Goal: Transaction & Acquisition: Purchase product/service

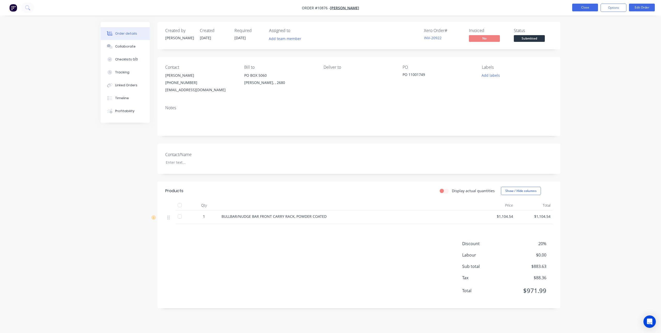
click at [583, 7] on button "Close" at bounding box center [585, 8] width 26 height 8
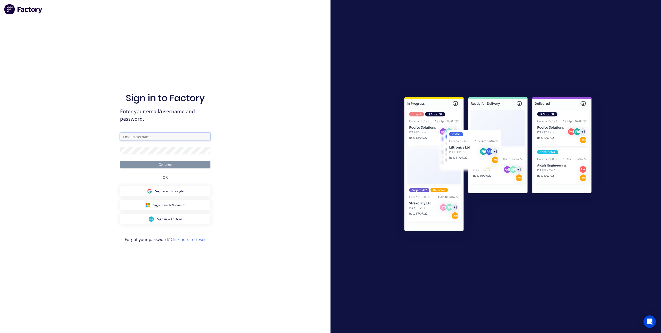
type input "joe@sjrindustries.com.au"
click at [163, 165] on button "Continue" at bounding box center [165, 165] width 90 height 8
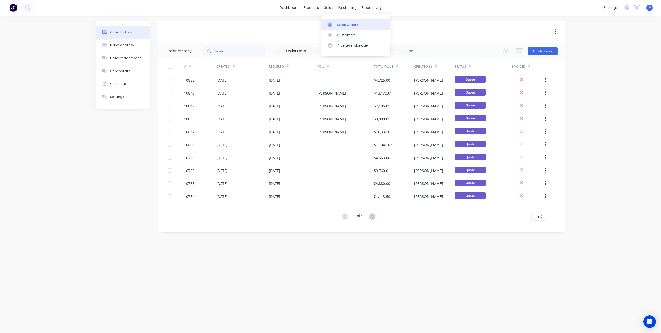
click at [334, 22] on div at bounding box center [332, 24] width 8 height 5
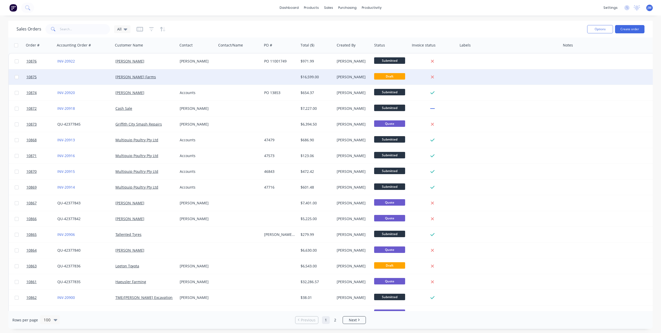
click at [169, 77] on div "[PERSON_NAME] Farms" at bounding box center [143, 76] width 57 height 5
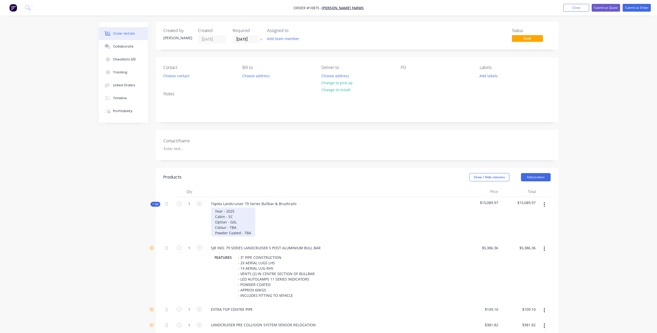
drag, startPoint x: 239, startPoint y: 224, endPoint x: 240, endPoint y: 229, distance: 4.6
click at [240, 227] on div "Year - 2025 Cabin - SC Option - GXL Colour - TBA Powder Coated - TBA" at bounding box center [233, 221] width 44 height 29
click at [241, 227] on div "Year - 2025 Cabin - SC Option - GXL Colour - TBA Powder Coated - TBA" at bounding box center [233, 221] width 44 height 29
drag, startPoint x: 238, startPoint y: 227, endPoint x: 229, endPoint y: 228, distance: 9.0
click at [229, 228] on div "Year - 2025 Cabin - SC Option - GXL Colour - TBA Powder Coated - TBA" at bounding box center [233, 221] width 44 height 29
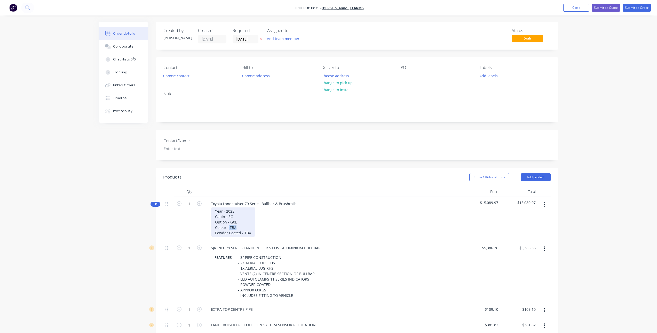
click at [233, 228] on div "Year - 2025 Cabin - SC Option - GXL Colour - TBA Powder Coated - TBA" at bounding box center [233, 221] width 44 height 29
drag, startPoint x: 239, startPoint y: 227, endPoint x: 230, endPoint y: 227, distance: 8.8
click at [230, 227] on div "Year - 2025 Cabin - SC Option - GXL Colour - TBA Powder Coated - TBA" at bounding box center [233, 221] width 44 height 29
drag, startPoint x: 253, startPoint y: 233, endPoint x: 243, endPoint y: 240, distance: 12.0
click at [243, 240] on div "Toyota Landcruiser 79 Series Bullbar & Brushrails Year - 2025 Cabin - SC Option…" at bounding box center [334, 219] width 258 height 44
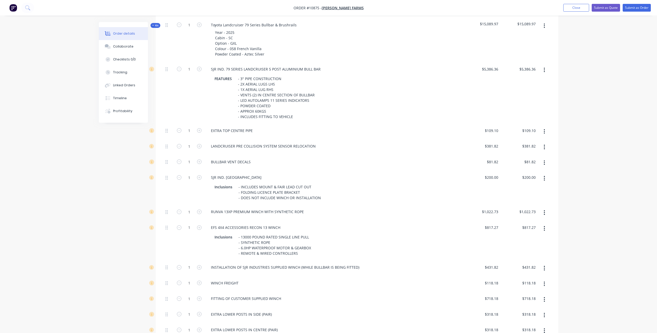
scroll to position [181, 0]
click at [546, 161] on button "button" at bounding box center [544, 160] width 12 height 9
click at [530, 194] on div "Delete" at bounding box center [526, 194] width 40 height 7
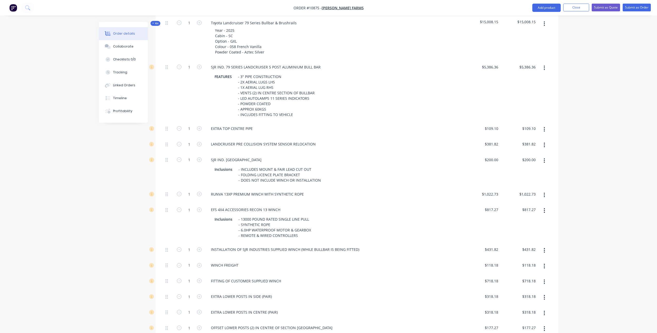
click at [544, 161] on icon "button" at bounding box center [544, 160] width 1 height 5
click at [530, 195] on div "Delete" at bounding box center [526, 194] width 40 height 7
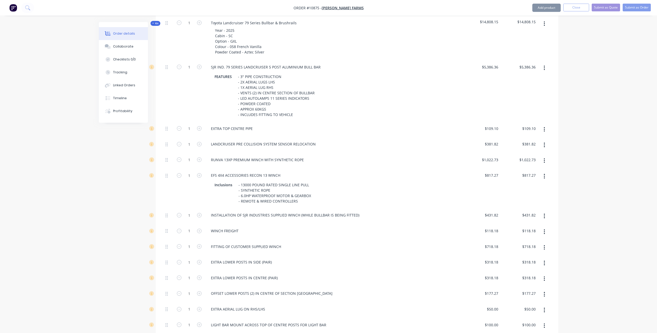
click at [540, 161] on button "button" at bounding box center [544, 160] width 12 height 9
click at [536, 193] on div "Delete" at bounding box center [526, 194] width 40 height 7
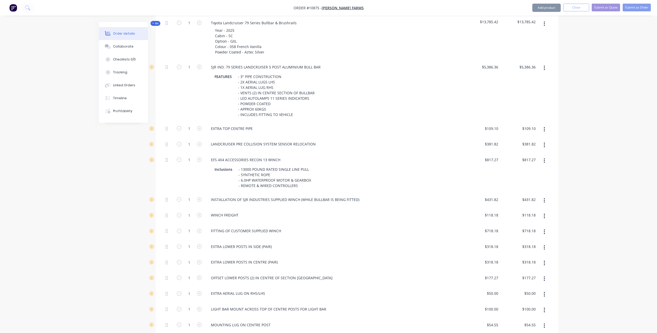
click at [544, 161] on icon "button" at bounding box center [544, 160] width 1 height 5
click at [539, 192] on div "Delete" at bounding box center [526, 194] width 40 height 7
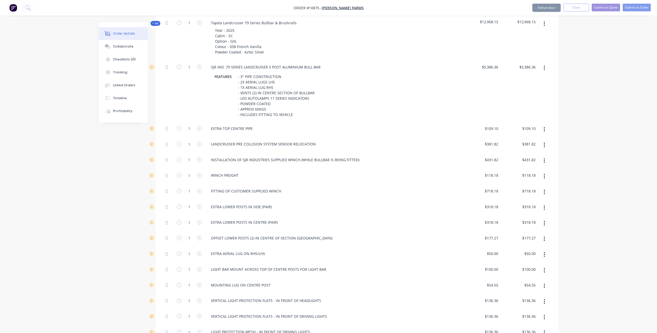
click at [544, 158] on icon "button" at bounding box center [544, 161] width 1 height 6
click at [539, 193] on div "Delete" at bounding box center [526, 194] width 40 height 7
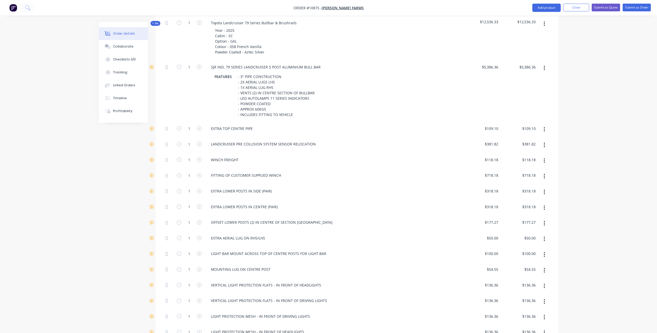
click at [545, 160] on icon "button" at bounding box center [544, 160] width 1 height 5
click at [533, 197] on div "Delete" at bounding box center [526, 194] width 40 height 7
click at [545, 192] on icon "button" at bounding box center [544, 192] width 1 height 5
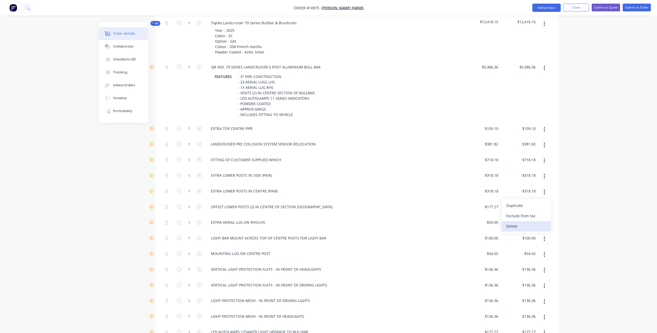
click at [527, 225] on div "Delete" at bounding box center [526, 225] width 40 height 7
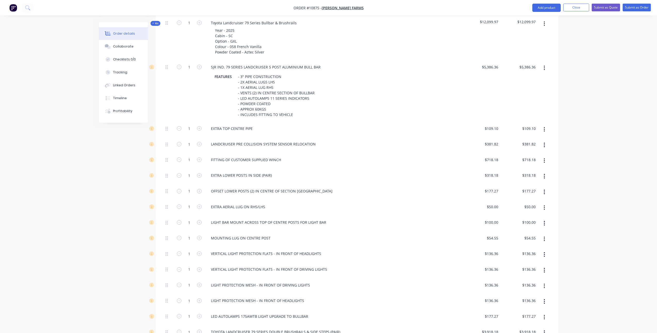
click at [544, 192] on icon "button" at bounding box center [544, 192] width 1 height 6
click at [535, 227] on div "Delete" at bounding box center [526, 225] width 40 height 7
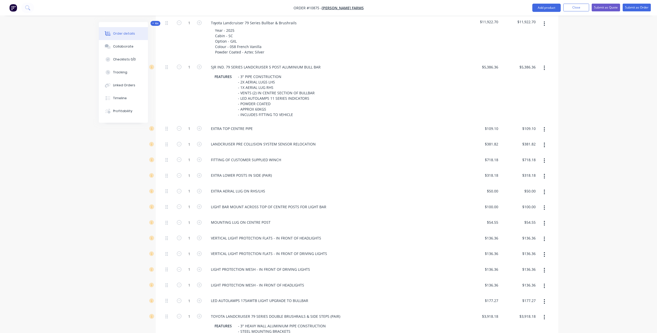
drag, startPoint x: 545, startPoint y: 191, endPoint x: 546, endPoint y: 195, distance: 3.9
click at [545, 191] on icon "button" at bounding box center [544, 192] width 1 height 6
click at [537, 225] on div "Delete" at bounding box center [526, 225] width 40 height 7
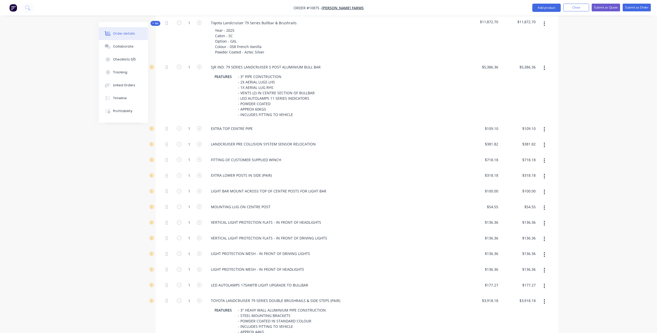
click at [545, 207] on icon "button" at bounding box center [544, 207] width 1 height 5
click at [534, 242] on div "Delete" at bounding box center [526, 241] width 40 height 7
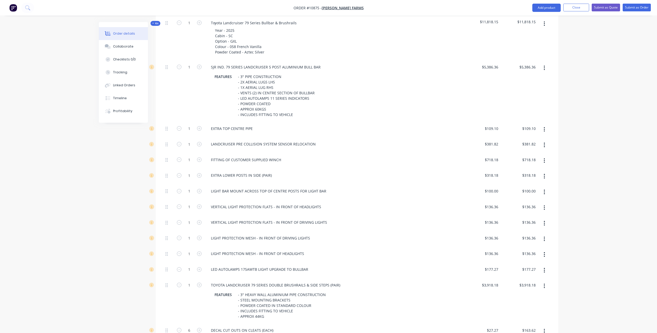
click at [546, 254] on button "button" at bounding box center [544, 254] width 12 height 9
click at [528, 288] on div "Delete" at bounding box center [526, 288] width 40 height 7
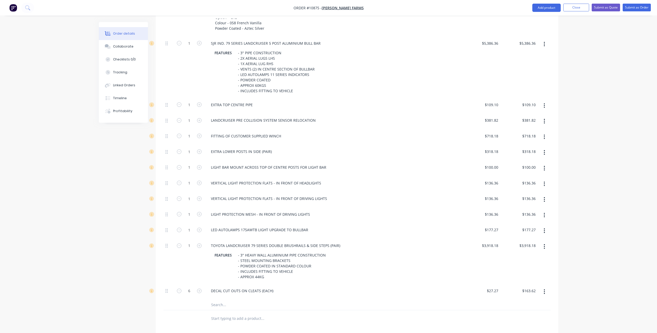
scroll to position [232, 0]
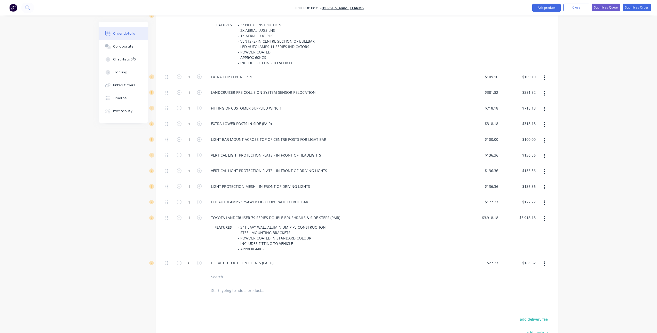
click at [544, 263] on icon "button" at bounding box center [544, 264] width 1 height 6
click at [523, 296] on div "Delete" at bounding box center [526, 297] width 40 height 7
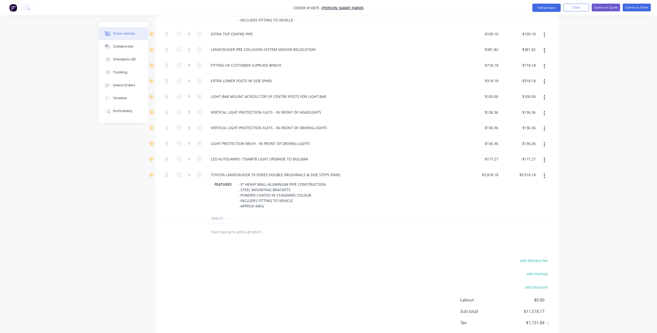
scroll to position [277, 0]
click at [250, 232] on input "text" at bounding box center [262, 230] width 103 height 10
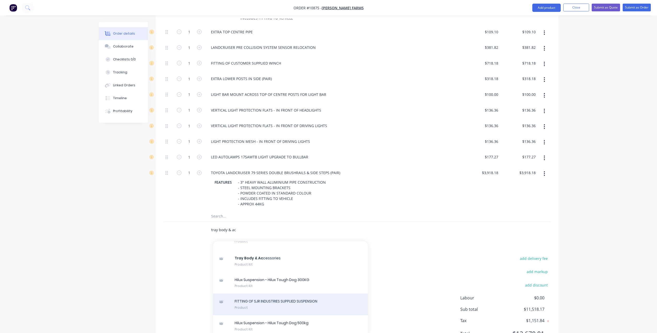
scroll to position [303, 0]
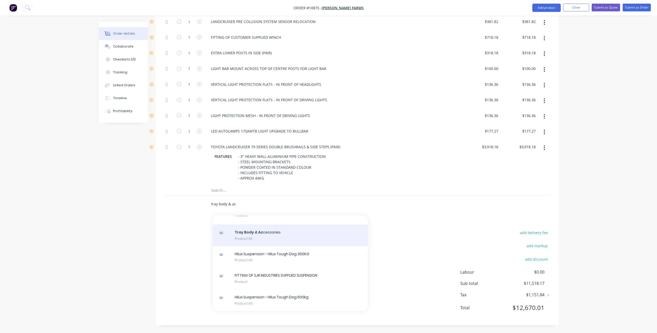
type input "tray body & ac"
click at [264, 237] on div "Tray Body & Ac cessories Product Kit" at bounding box center [290, 235] width 155 height 22
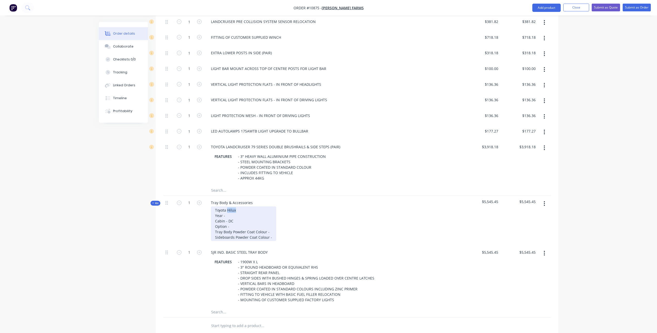
drag, startPoint x: 243, startPoint y: 210, endPoint x: 228, endPoint y: 210, distance: 15.5
click at [228, 210] on div "Toyota Hilux Year - Cabin - DC Option - Tray Body Powder Coat Colour - Sideboar…" at bounding box center [243, 223] width 65 height 35
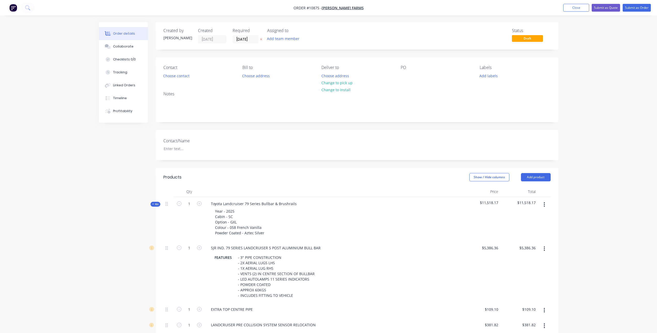
scroll to position [77, 0]
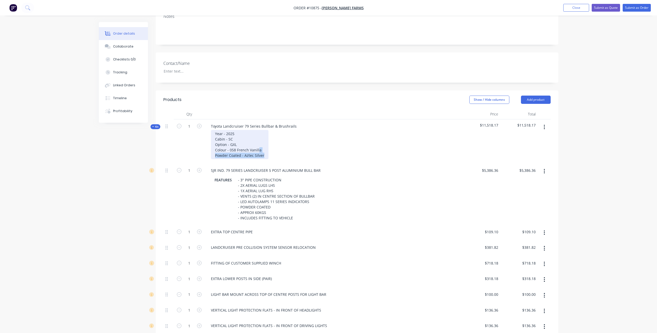
drag, startPoint x: 264, startPoint y: 156, endPoint x: 258, endPoint y: 152, distance: 6.8
click at [258, 152] on div "Year - 2025 Cabin - SC Option - GXL Colour - 058 French Vanilla Powder Coated -…" at bounding box center [240, 144] width 58 height 29
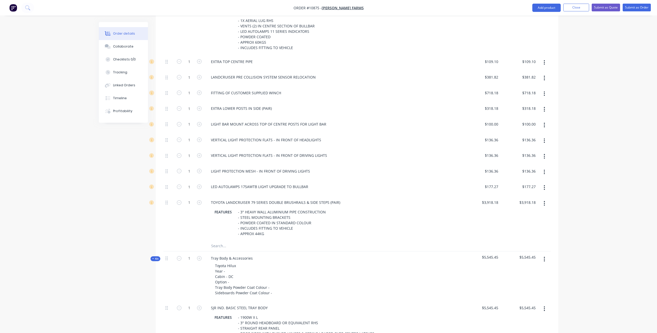
scroll to position [336, 0]
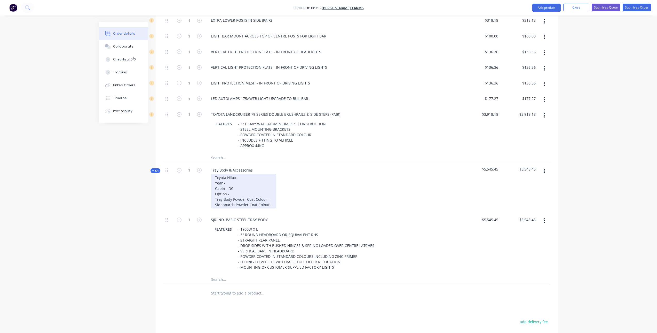
click at [242, 178] on div "Toyota Hilux Year - Cabin - DC Option - Tray Body Powder Coat Colour - Sideboar…" at bounding box center [243, 191] width 65 height 35
drag, startPoint x: 241, startPoint y: 178, endPoint x: 227, endPoint y: 178, distance: 14.2
click at [227, 178] on div "Toyota Hilux Year - Cabin - DC Option - Tray Body Powder Coat Colour - Sideboar…" at bounding box center [243, 191] width 65 height 35
click at [237, 185] on div "Toyota Landcruiser Year - Cabin - DC Option - Tray Body Powder Coat Colour - Si…" at bounding box center [243, 191] width 65 height 35
click at [230, 191] on div "Toyota Landcruiser Year - 2025 Cabin - DC Option - Tray Body Powder Coat Colour…" at bounding box center [243, 191] width 65 height 35
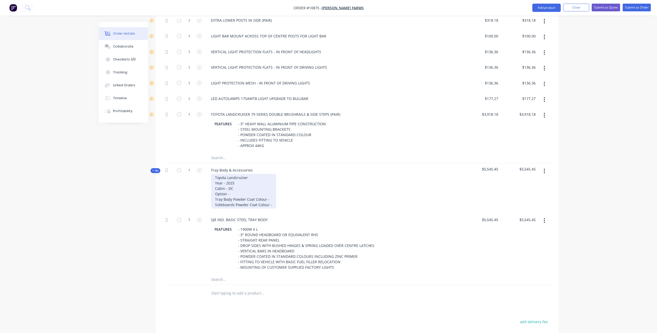
click at [230, 191] on div "Toyota Landcruiser Year - 2025 Cabin - DC Option - Tray Body Powder Coat Colour…" at bounding box center [243, 191] width 65 height 35
click at [238, 195] on div "Toyota Landcruiser Year - 2025 Cabin - SC Option - Tray Body Powder Coat Colour…" at bounding box center [243, 191] width 65 height 35
click at [272, 199] on div "Toyota Landcruiser Year - 2025 Cabin - SC Option - GXL Tray Body Powder Coat Co…" at bounding box center [243, 191] width 65 height 35
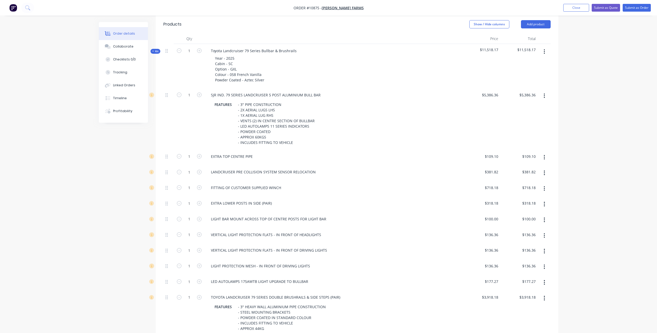
scroll to position [26, 0]
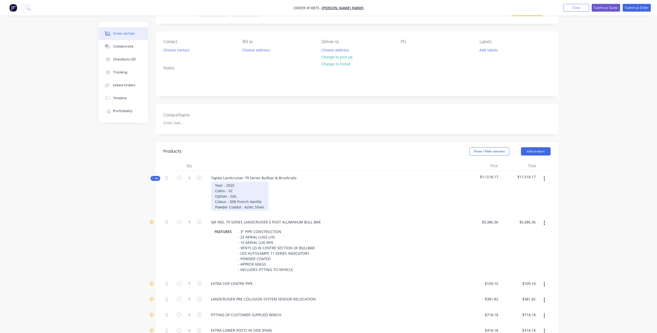
click at [258, 206] on div "Year - 2025 Cabin - SC Option - GXL Colour - 058 French Vanilla Powder Coated -…" at bounding box center [240, 196] width 58 height 29
click at [265, 207] on div "Year - 2025 Cabin - SC Option - GXL Colour - 058 French Vanilla Powder Coated -…" at bounding box center [240, 196] width 58 height 29
drag, startPoint x: 265, startPoint y: 207, endPoint x: 245, endPoint y: 208, distance: 20.7
click at [245, 208] on div "Year - 2025 Cabin - SC Option - GXL Colour - 058 French Vanilla Powder Coated -…" at bounding box center [240, 196] width 58 height 29
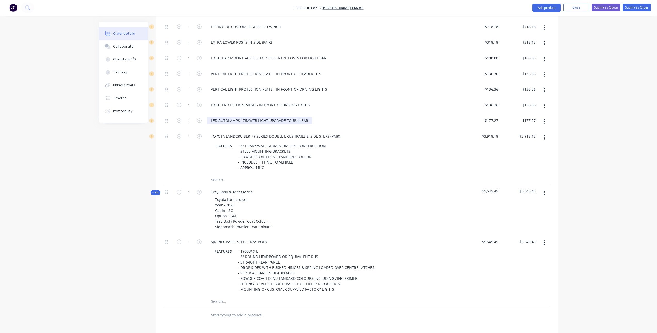
scroll to position [336, 0]
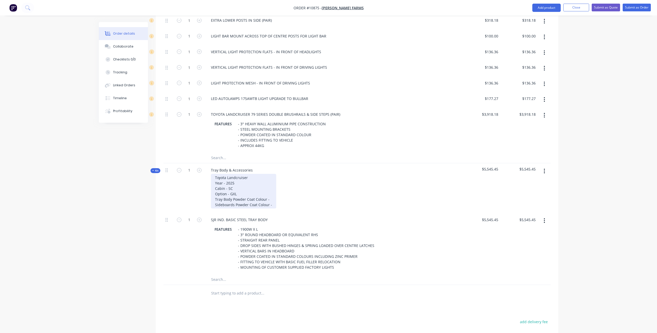
click at [274, 200] on div "Toyota Landcruiser Year - 2025 Cabin - SC Option - GXL Tray Body Powder Coat Co…" at bounding box center [243, 191] width 65 height 35
click at [278, 203] on div "Toyota Landcruiser Year - 2025 Cabin - SC Option - GXL Tray Body Powder Coat Co…" at bounding box center [253, 191] width 85 height 35
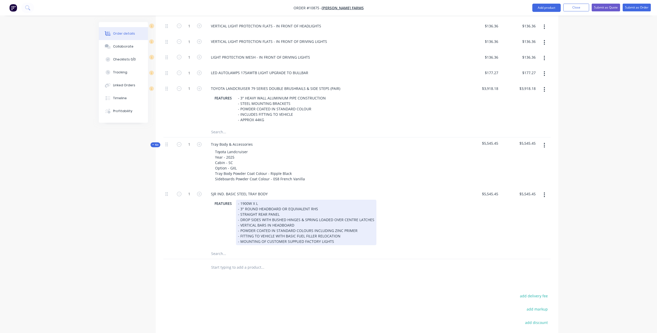
click at [256, 203] on div "- 1900W X L - 3" ROUND HEADBOARD OR EQUIVALENT RHS - STRAIGHT REAR PANEL - DROP…" at bounding box center [306, 222] width 140 height 45
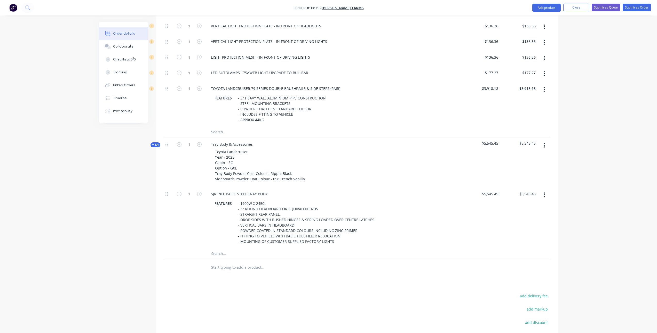
click at [221, 252] on input "text" at bounding box center [262, 253] width 103 height 10
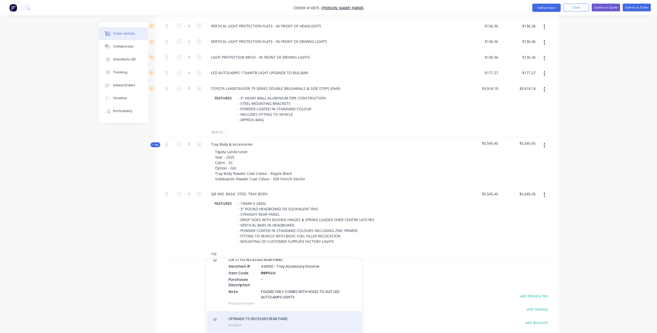
type input "rrp"
click at [286, 317] on div "UPGRADE TO RECESSED REAR PANEL Product" at bounding box center [284, 322] width 155 height 22
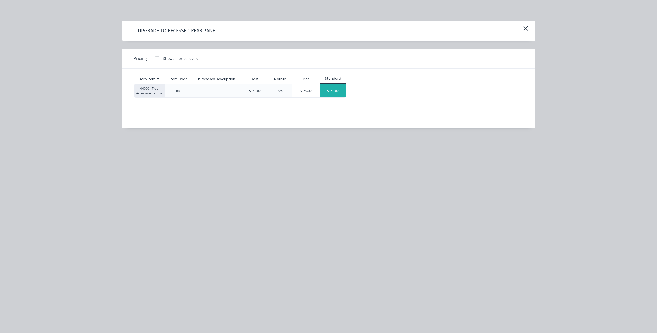
click at [346, 87] on div "$150.00" at bounding box center [333, 90] width 26 height 13
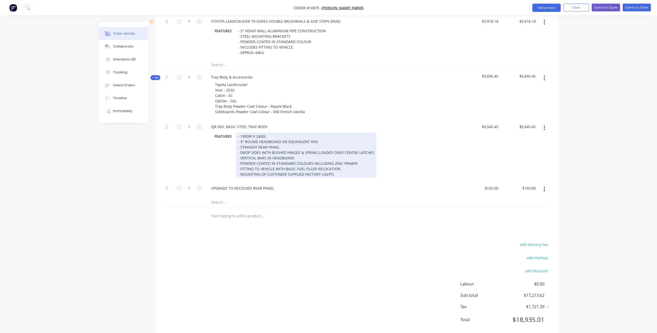
scroll to position [439, 0]
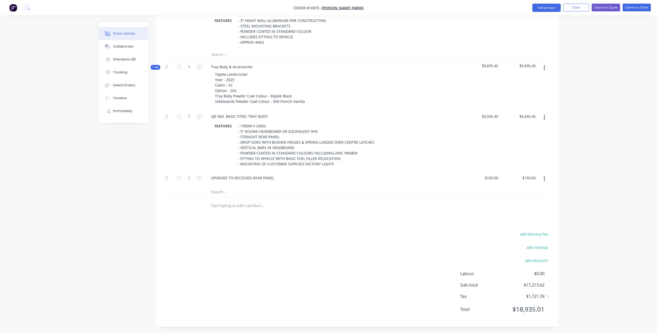
click at [227, 192] on input "text" at bounding box center [262, 192] width 103 height 10
click at [218, 192] on input "heaboard s" at bounding box center [262, 192] width 103 height 10
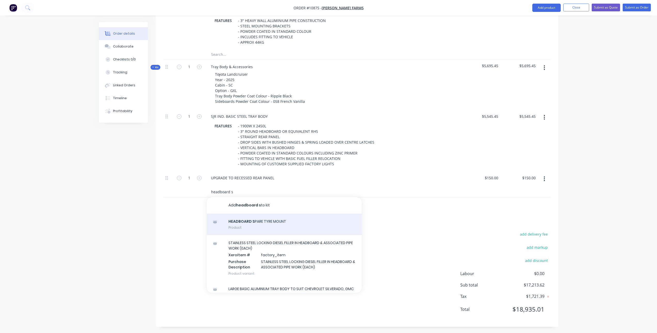
type input "headboard s"
click at [272, 221] on div "HEADBOARD S PARE TYRE MOUNT Product" at bounding box center [284, 225] width 155 height 22
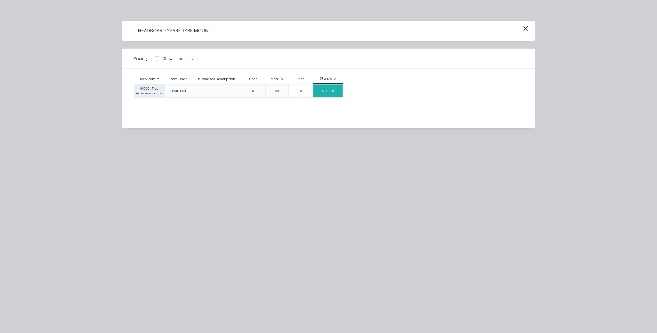
click at [336, 90] on div "$168.18" at bounding box center [327, 90] width 29 height 13
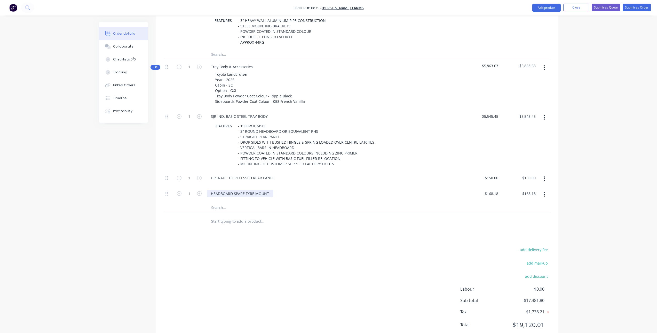
click at [269, 194] on div "HEADBOARD SPARE TYRE MOUNT" at bounding box center [240, 193] width 66 height 7
click at [238, 201] on div "HEADBOARD SPARE TYRE MOUNT" at bounding box center [240, 196] width 66 height 13
click at [269, 257] on div "add delivery fee add markup add discount Labour $0.00 Sub total $17,381.80 Tax …" at bounding box center [356, 295] width 387 height 88
click at [494, 194] on input "168.18" at bounding box center [492, 193] width 16 height 7
type input "$275.00"
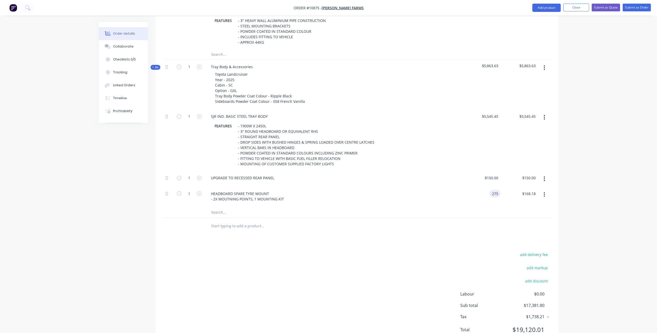
type input "$275.00"
click at [477, 228] on div at bounding box center [356, 226] width 387 height 17
click at [490, 194] on div "275 $275.00" at bounding box center [491, 193] width 18 height 7
type input "$250.00"
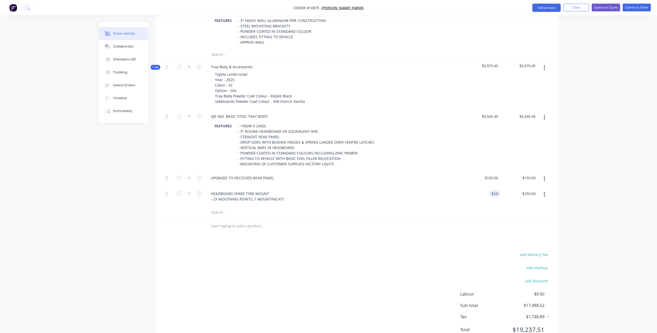
click at [333, 282] on div "add delivery fee add markup add discount Labour $0.00 Sub total $17,488.62 Tax …" at bounding box center [356, 295] width 387 height 88
click at [237, 212] on input "text" at bounding box center [262, 212] width 103 height 10
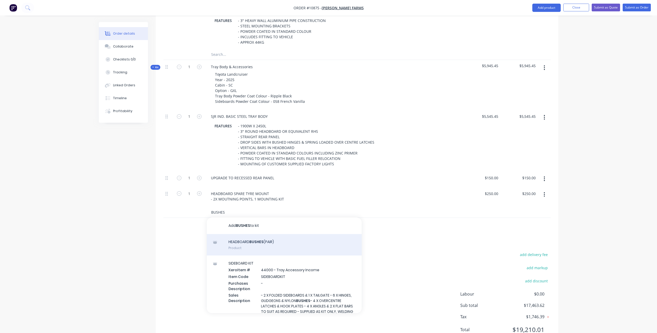
type input "BUSHES"
click at [297, 241] on div "HEADBOARD BUSHES (PAIR) Product" at bounding box center [284, 245] width 155 height 22
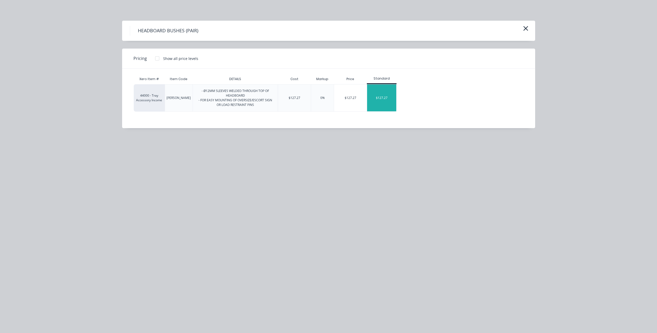
click at [388, 95] on div "$127.27" at bounding box center [381, 97] width 29 height 27
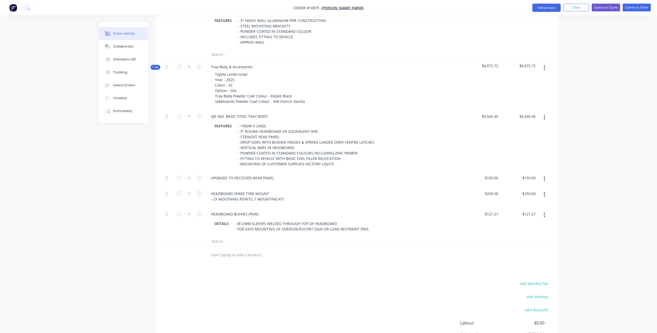
click at [223, 241] on input "text" at bounding box center [262, 241] width 103 height 10
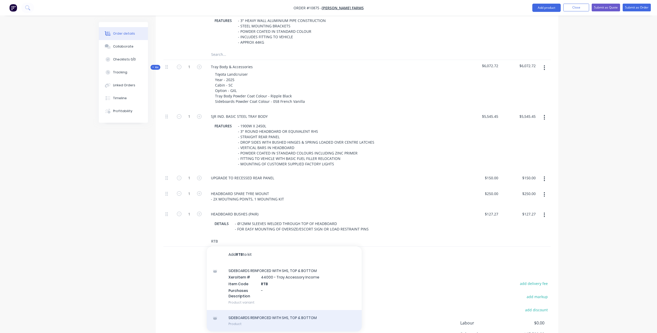
type input "RTB"
click at [277, 318] on div "SIDEBOARDS REINFORCED WITH SHS, TOP & BOTTOM Product" at bounding box center [284, 321] width 155 height 22
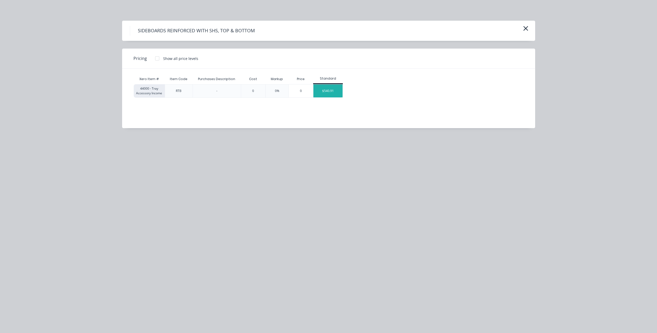
click at [332, 91] on div "$540.91" at bounding box center [327, 90] width 29 height 13
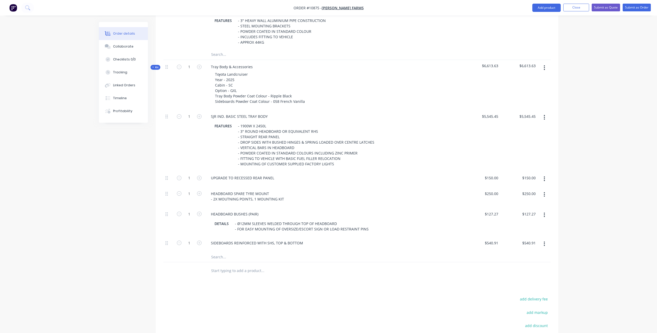
click at [218, 258] on input "text" at bounding box center [262, 257] width 103 height 10
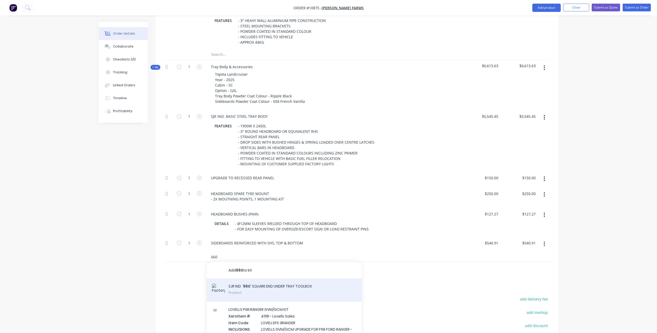
type input "660"
click at [279, 289] on div "SJR IND. ' 660 ' SQUARE END UNDER TRAY TOOLBOX Product" at bounding box center [284, 289] width 155 height 23
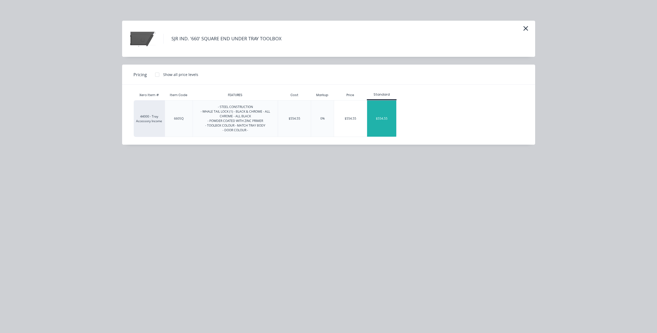
click at [394, 117] on div "$554.55" at bounding box center [381, 118] width 29 height 36
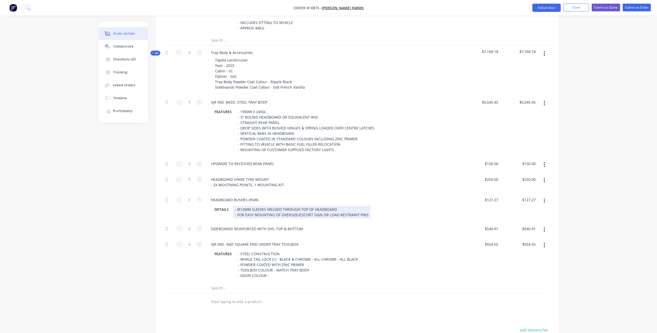
scroll to position [465, 0]
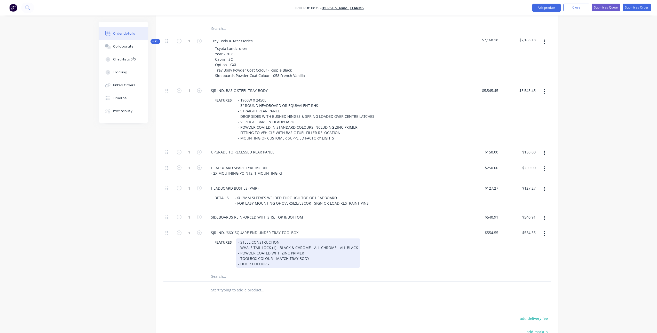
click at [320, 253] on div "- STEEL CONSTRUCTION - WHALE TAIL LOCK (1) - BLACK & CHROME - ALL CHROME - ALL …" at bounding box center [298, 252] width 124 height 29
drag, startPoint x: 335, startPoint y: 248, endPoint x: 363, endPoint y: 250, distance: 27.7
click at [363, 250] on div "FEATURES - STEEL CONSTRUCTION - WHALE TAIL LOCK (1) - BLACK & CHROME - ALL CHRO…" at bounding box center [333, 252] width 241 height 29
drag, startPoint x: 313, startPoint y: 248, endPoint x: 280, endPoint y: 248, distance: 33.3
click at [280, 248] on div "- STEEL CONSTRUCTION - WHALE TAIL LOCK (1) - BLACK & CHROME - ALL CHROME - POWD…" at bounding box center [288, 252] width 104 height 29
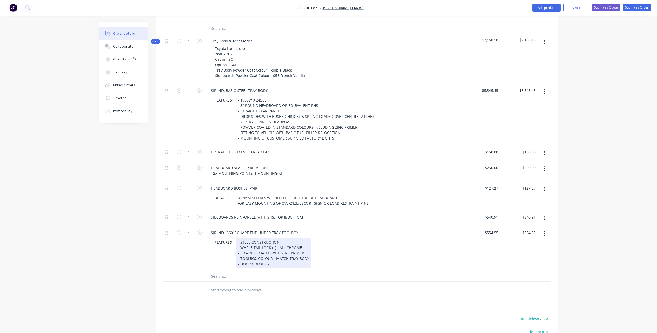
click at [283, 263] on div "- STEEL CONSTRUCTION - WHALE TAIL LOCK (1) - ALL CHROME - POWDER COATED WITH ZI…" at bounding box center [273, 252] width 75 height 29
click at [288, 285] on input "text" at bounding box center [262, 290] width 103 height 10
click at [199, 232] on icon "button" at bounding box center [199, 232] width 5 height 5
type input "2"
type input "$1,109.10"
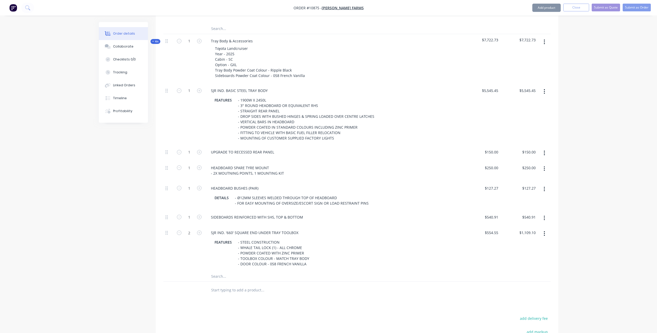
click at [226, 276] on input "text" at bounding box center [262, 276] width 103 height 10
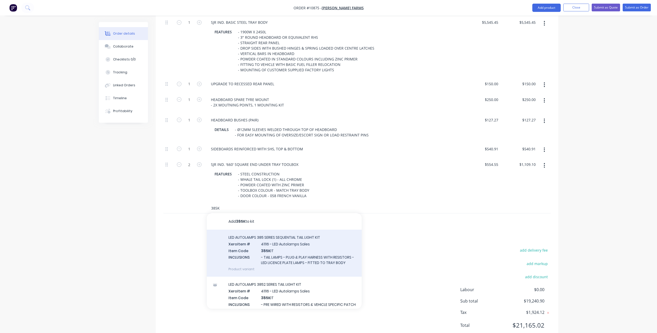
scroll to position [542, 0]
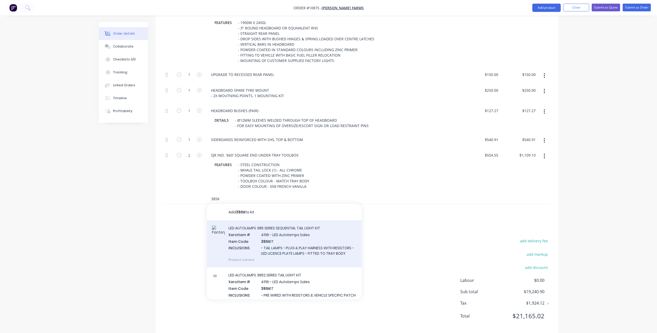
type input "385K"
click at [288, 244] on div "LED AUTOLAMPS 385 SERIES SEQUENTIAL TAIL LIGHT KIT Xero Item # 41116 - LED Auto…" at bounding box center [284, 243] width 155 height 47
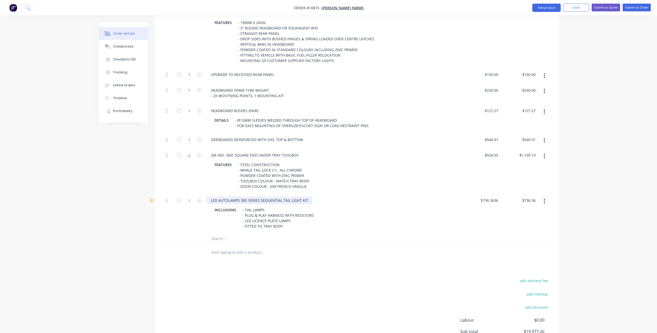
click at [247, 200] on div "LED AUTOLAMPS 385 SERIES SEQUENTIAL TAIL LIGHT KIT" at bounding box center [260, 200] width 106 height 7
click at [284, 250] on input "text" at bounding box center [262, 252] width 103 height 10
click at [225, 239] on input "text" at bounding box center [262, 238] width 103 height 10
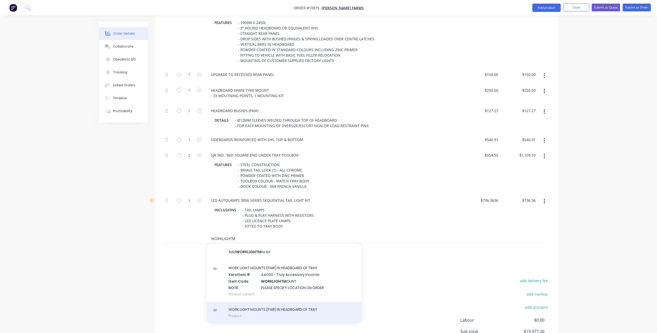
type input "WORKLIGHTM"
click at [251, 313] on div "WORK LIGHT MOUNTS (PAIR) IN HEADBOARD OF TRAY Product" at bounding box center [284, 313] width 155 height 22
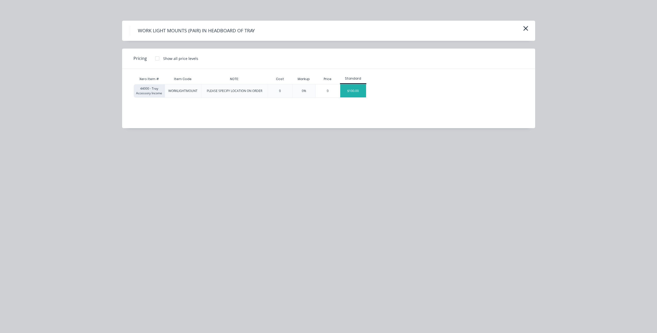
click at [352, 91] on div "$100.00" at bounding box center [353, 90] width 26 height 13
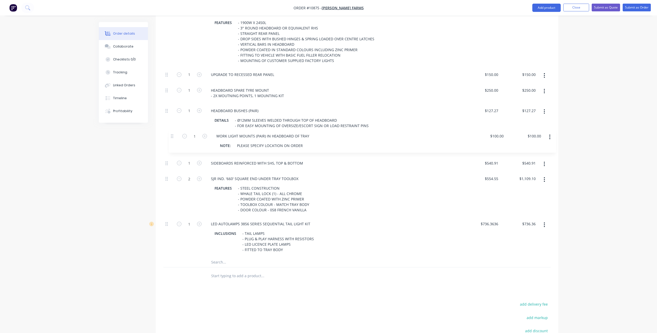
drag, startPoint x: 168, startPoint y: 240, endPoint x: 171, endPoint y: 134, distance: 106.2
click at [171, 134] on div "1 SJR IND. BASIC STEEL TRAY BODY FEATURES - 1900W X 2450L - 3" ROUND HEADBOARD …" at bounding box center [356, 131] width 387 height 250
click at [234, 149] on div "PLEASE SPECIFY LOCATION ON ORDER" at bounding box center [265, 148] width 70 height 7
drag, startPoint x: 231, startPoint y: 149, endPoint x: 300, endPoint y: 152, distance: 69.0
click at [300, 152] on div "NOTE: PLEASE SPECIFY LOCATION ON ORDER" at bounding box center [333, 148] width 241 height 7
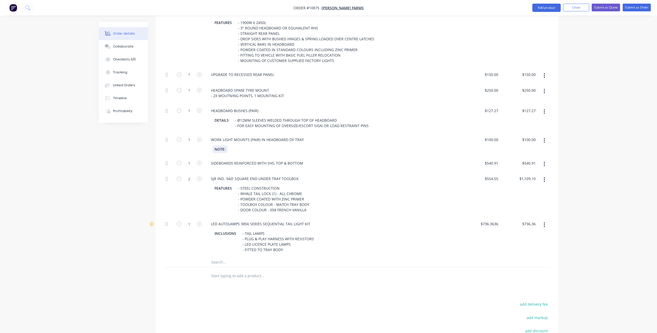
click at [225, 150] on div "NOTE:" at bounding box center [220, 148] width 15 height 7
click at [250, 148] on div "LOCATION:" at bounding box center [333, 148] width 241 height 7
click at [322, 246] on div "INCLUSIONS - TAIL LAMPS - PLUG & PLAY HARNESS WITH RESISTORS - LED LICENCE PLAT…" at bounding box center [333, 242] width 241 height 24
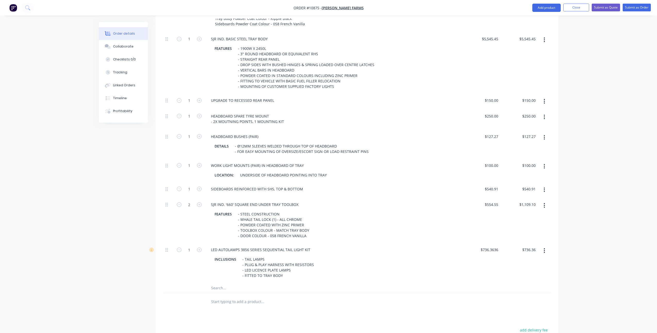
click at [223, 289] on input "text" at bounding box center [262, 287] width 103 height 10
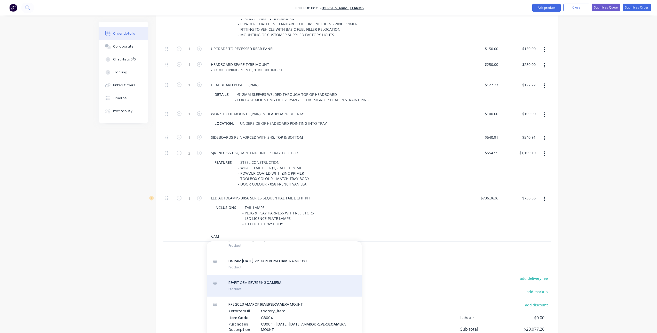
scroll to position [181, 0]
type input "CAM"
click at [275, 285] on div "RE-FIT OEM REVERSING CAM ERA Product" at bounding box center [284, 288] width 155 height 22
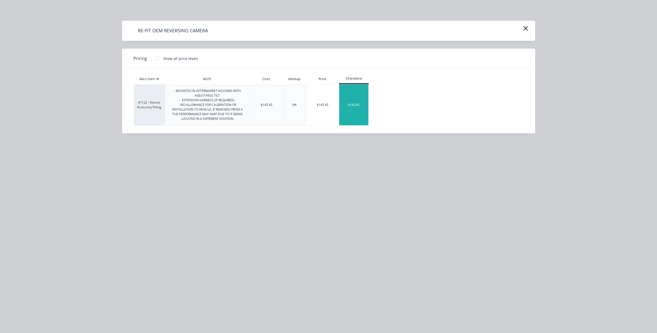
click at [347, 106] on div "$145.45" at bounding box center [353, 104] width 29 height 41
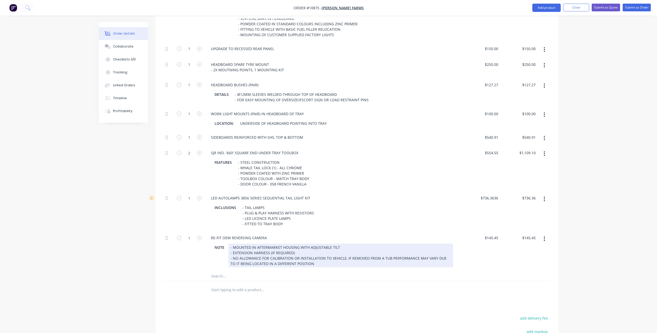
click at [249, 248] on div "- MOUNTED IN AFTERMARKET HOUSING WITH ADJUSTABLE TILT - EXTENSION HARNESS (IF R…" at bounding box center [341, 255] width 225 height 24
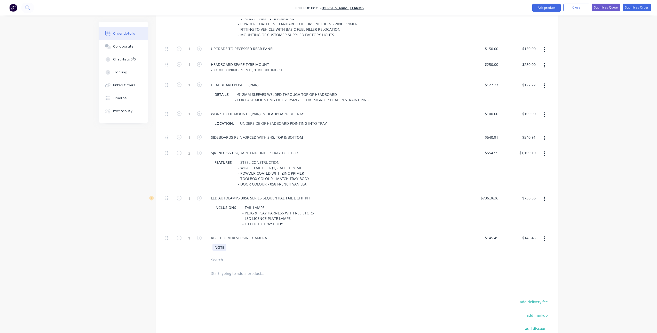
click at [226, 250] on div "NOTE" at bounding box center [220, 246] width 14 height 7
click at [256, 275] on input "text" at bounding box center [262, 273] width 103 height 10
click at [227, 260] on input "text" at bounding box center [262, 259] width 103 height 10
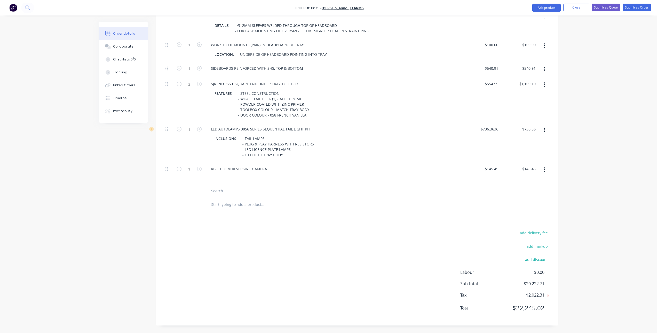
scroll to position [637, 0]
click at [242, 204] on input "text" at bounding box center [262, 204] width 103 height 10
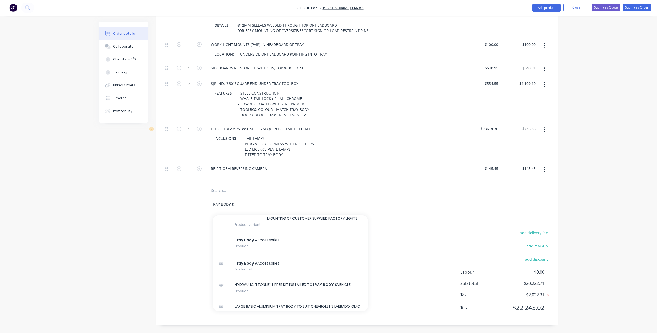
scroll to position [1154, 0]
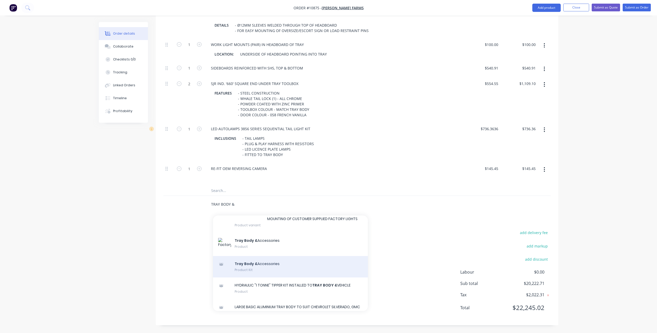
type input "TRAY BODY &"
click at [292, 278] on div "Tray Body & Accessories Product Kit" at bounding box center [290, 267] width 155 height 22
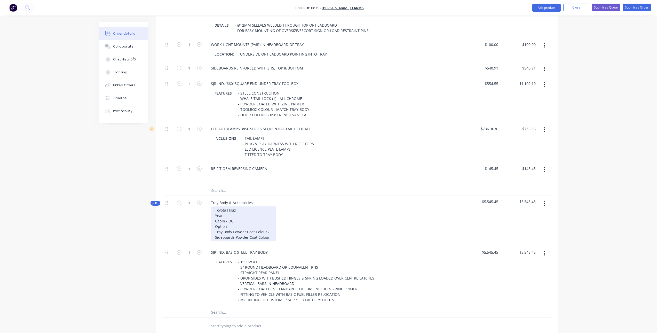
drag, startPoint x: 275, startPoint y: 238, endPoint x: 262, endPoint y: 235, distance: 13.2
click at [271, 237] on div "Toyota Hilux Year - Cabin - DC Option - Tray Body Powder Coat Colour - Sideboar…" at bounding box center [334, 223] width 254 height 35
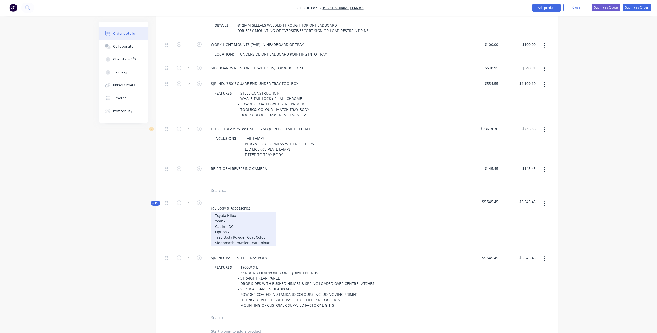
click at [256, 234] on div "Toyota Hilux Year - Cabin - DC Option - Tray Body Powder Coat Colour - Sideboar…" at bounding box center [243, 229] width 65 height 35
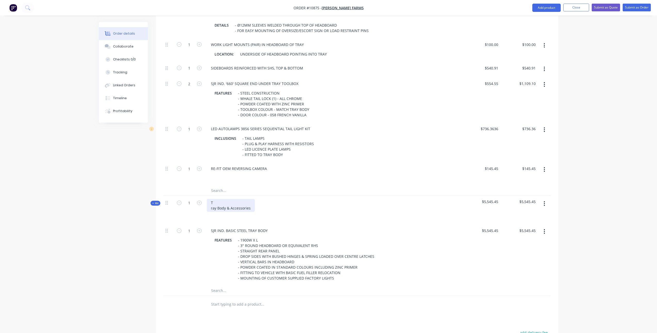
click at [247, 208] on div "T ray Body & Accessories" at bounding box center [231, 205] width 48 height 13
drag, startPoint x: 251, startPoint y: 208, endPoint x: 202, endPoint y: 202, distance: 48.7
click at [202, 202] on div "Kit 1 T ray Body & Accessories $5,545.45 $5,545.45" at bounding box center [356, 210] width 387 height 28
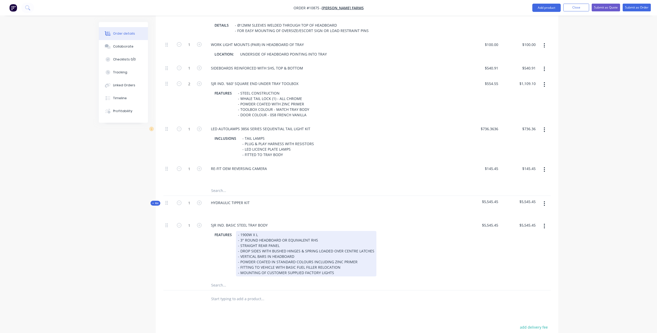
click at [405, 243] on div "FEATURES - 1900W X L - 3" ROUND HEADBOARD OR EQUIVALENT RHS - STRAIGHT REAR PAN…" at bounding box center [333, 253] width 241 height 45
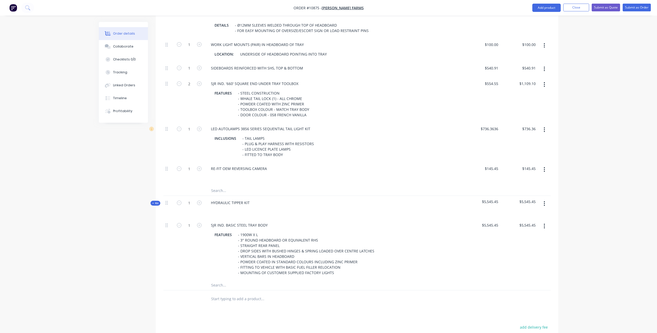
click at [489, 201] on span "$5,545.45" at bounding box center [481, 201] width 33 height 5
click at [491, 202] on span "$5,545.45" at bounding box center [481, 201] width 33 height 5
click at [545, 227] on icon "button" at bounding box center [544, 226] width 1 height 5
click at [535, 261] on div "Delete" at bounding box center [526, 259] width 40 height 7
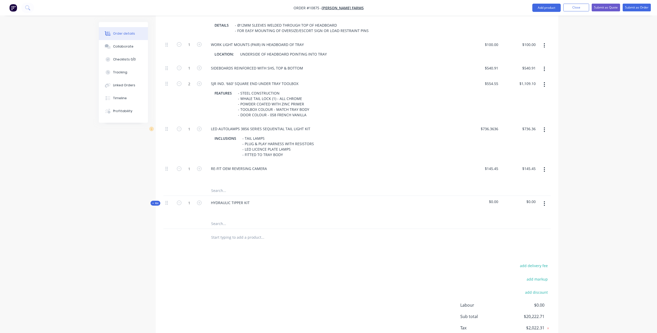
click at [216, 222] on input "text" at bounding box center [262, 223] width 103 height 10
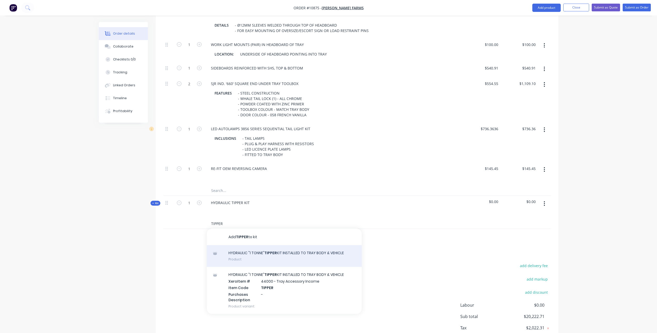
type input "TIPPER"
click at [255, 258] on div "HYDRAULIC "1 TONNE" TIPPER KIT INSTALLED TO TRAY BODY & VEHICLE Product" at bounding box center [284, 256] width 155 height 22
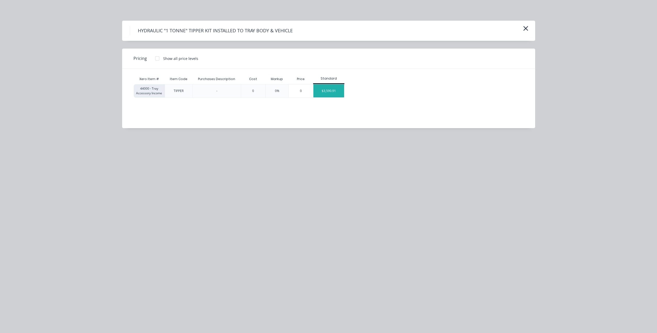
click at [325, 91] on div "$3,590.91" at bounding box center [328, 90] width 31 height 13
